Goal: Book appointment/travel/reservation

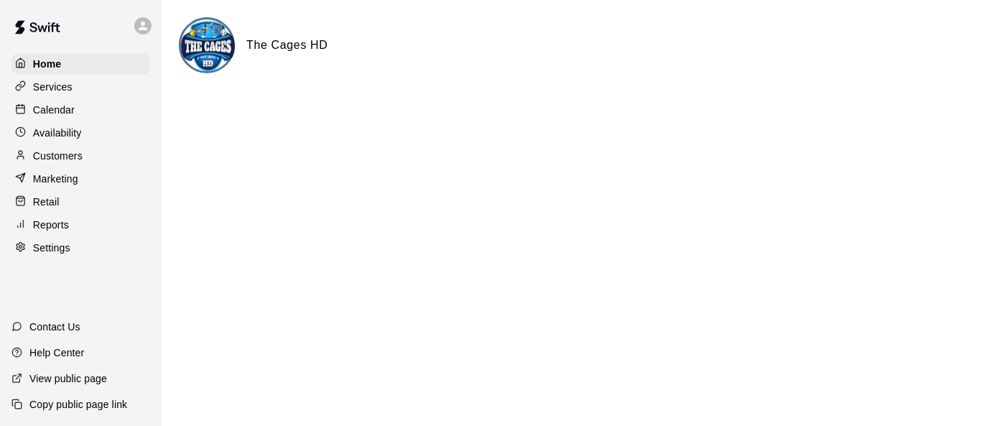
click at [50, 112] on p "Calendar" at bounding box center [54, 110] width 42 height 14
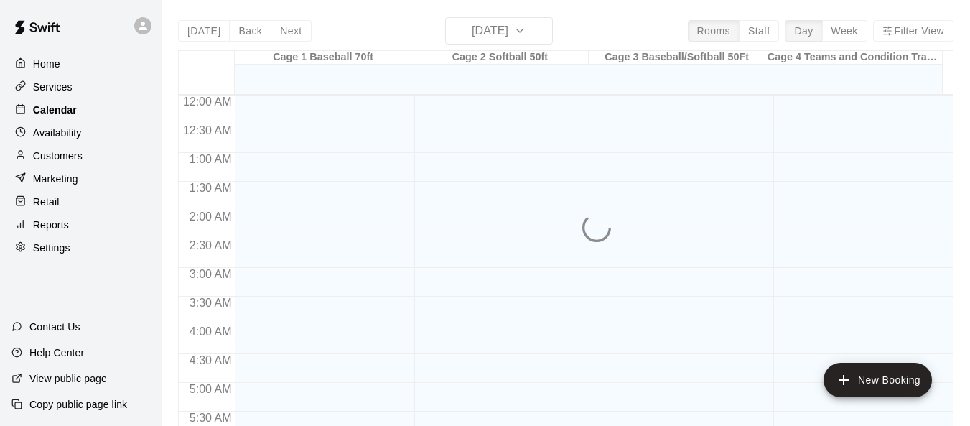
scroll to position [674, 0]
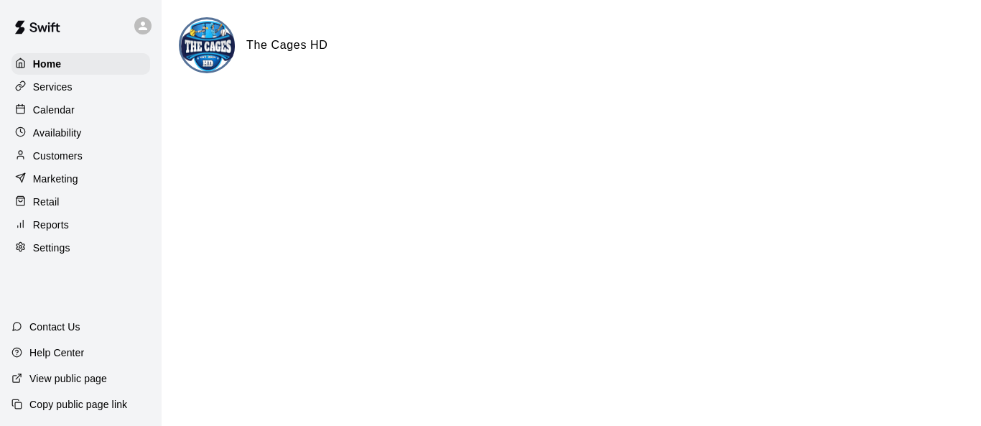
click at [45, 120] on div "Calendar" at bounding box center [80, 110] width 139 height 22
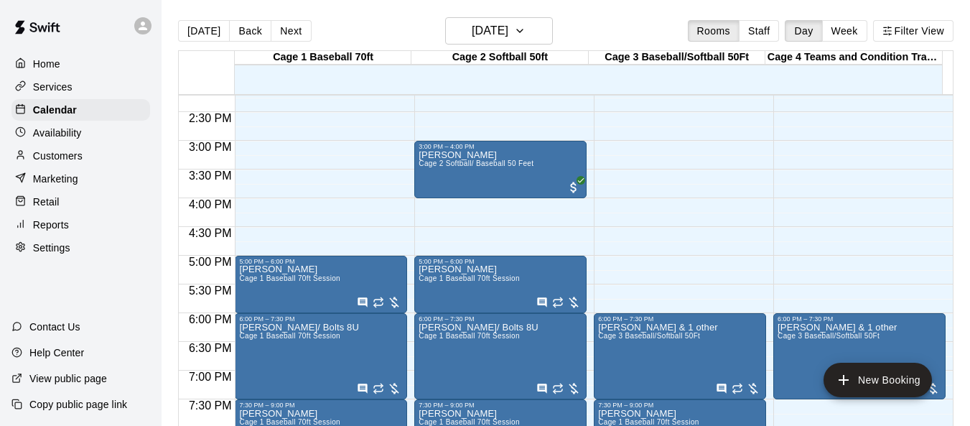
scroll to position [773, 0]
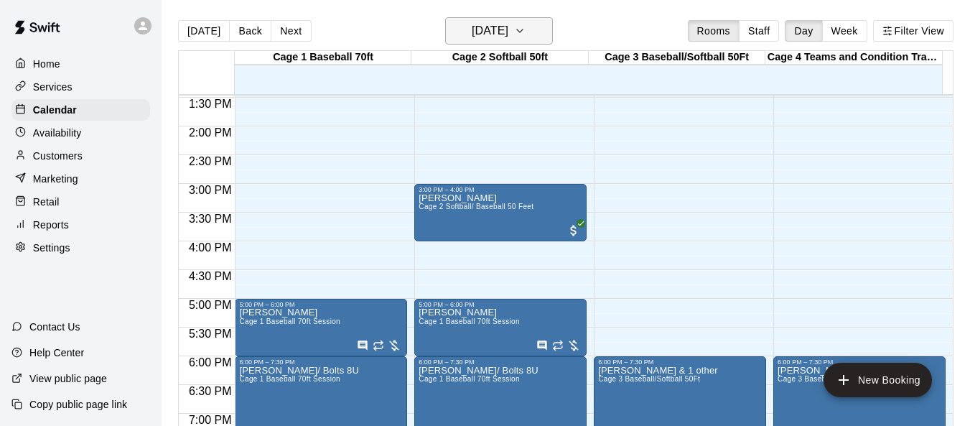
click at [526, 35] on icon "button" at bounding box center [519, 30] width 11 height 17
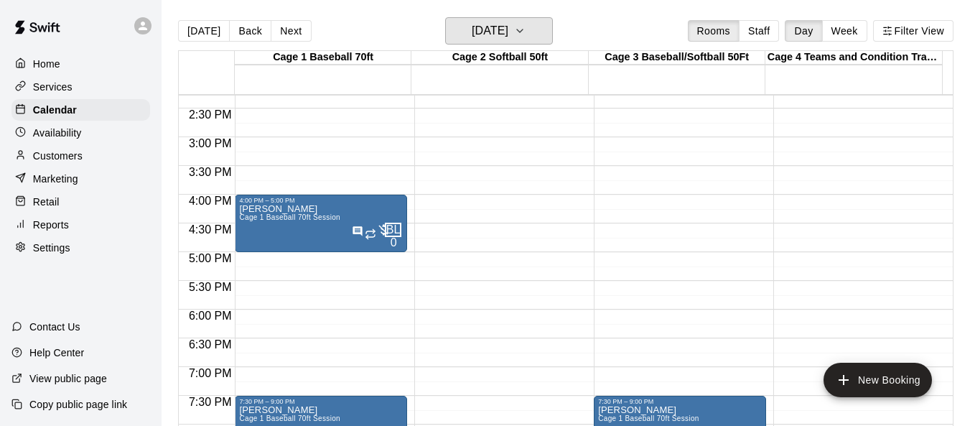
scroll to position [845, 0]
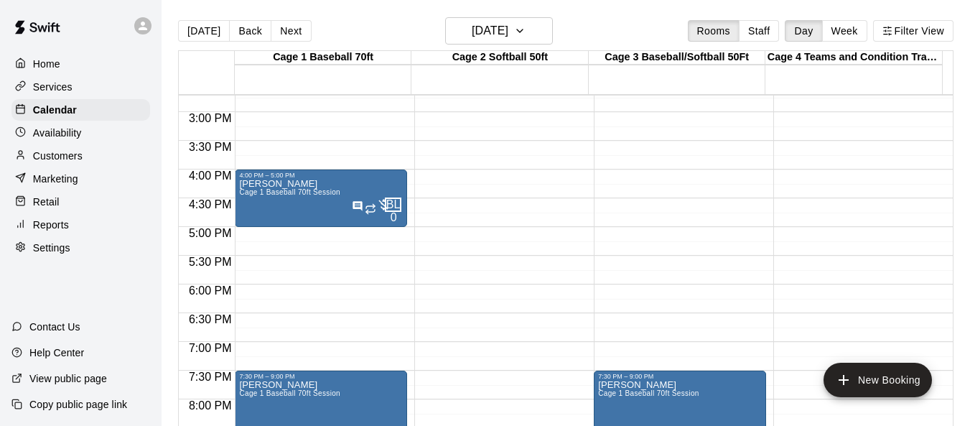
click at [65, 63] on div "Home" at bounding box center [80, 64] width 139 height 22
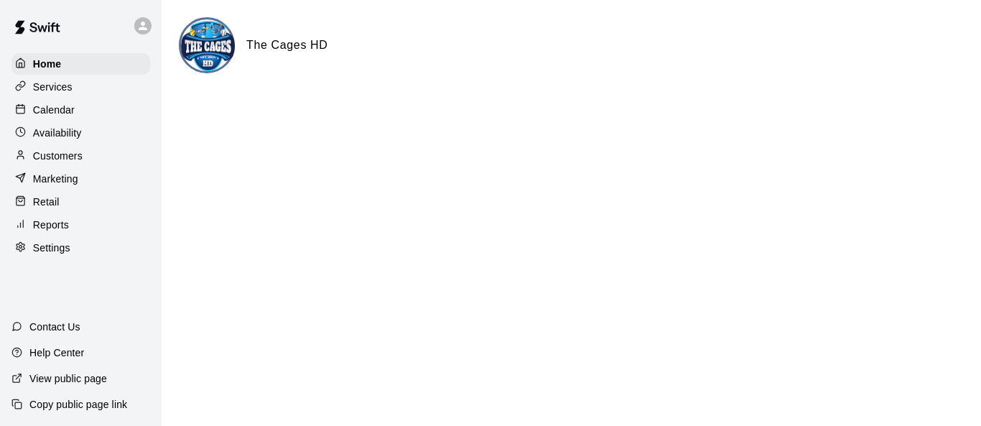
click at [60, 110] on p "Calendar" at bounding box center [54, 110] width 42 height 14
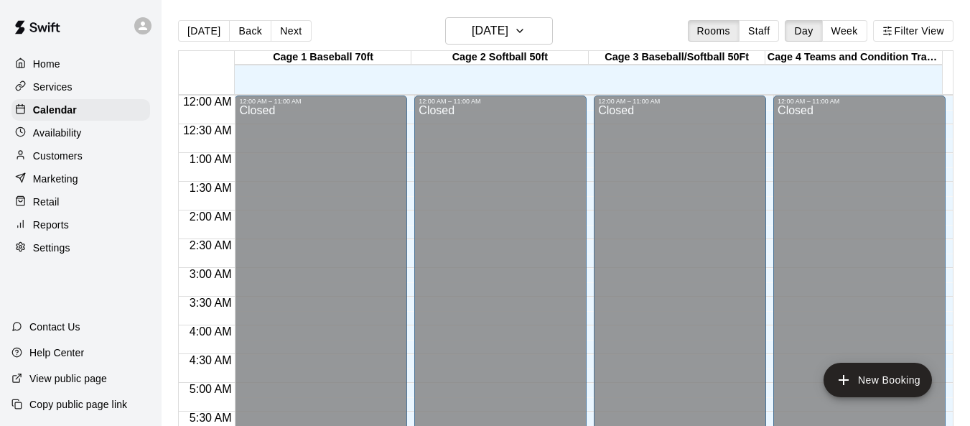
scroll to position [702, 0]
